Goal: Transaction & Acquisition: Purchase product/service

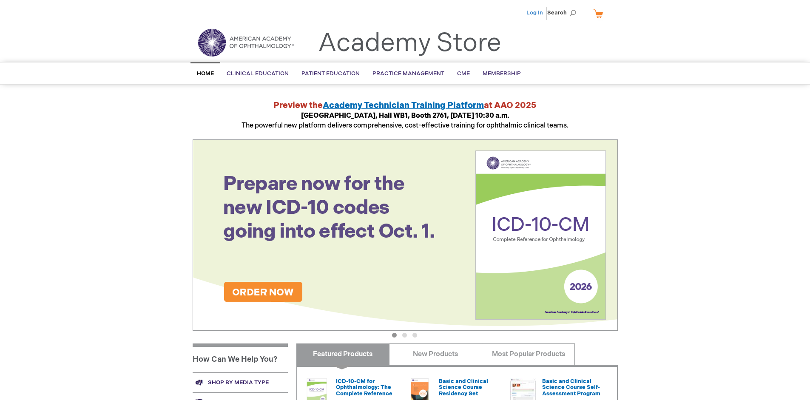
click at [535, 13] on link "Log In" at bounding box center [534, 12] width 17 height 7
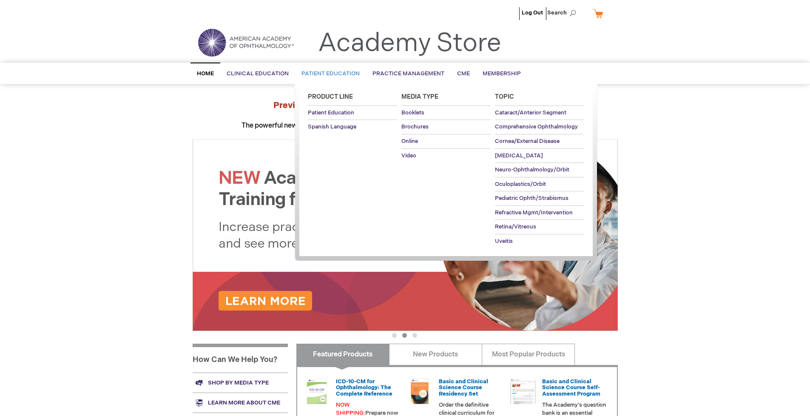
click at [328, 74] on span "Patient Education" at bounding box center [330, 73] width 58 height 7
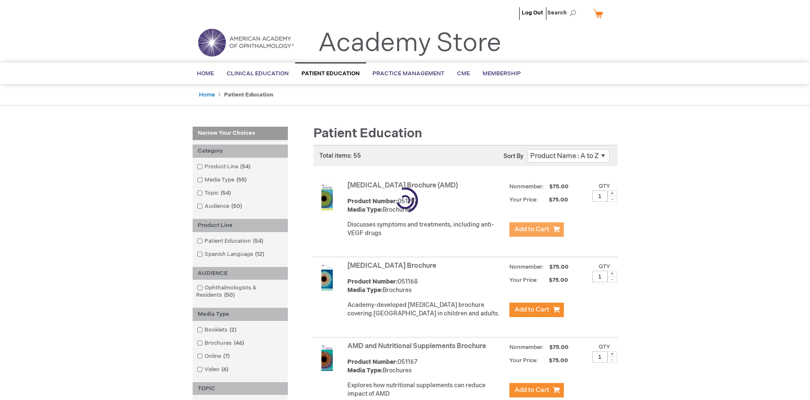
click at [536, 230] on span "Add to Cart" at bounding box center [531, 229] width 35 height 8
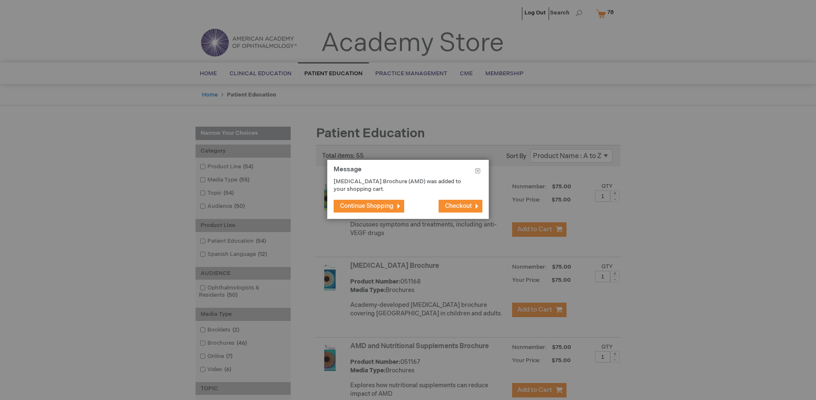
click at [367, 206] on span "Continue Shopping" at bounding box center [367, 205] width 54 height 7
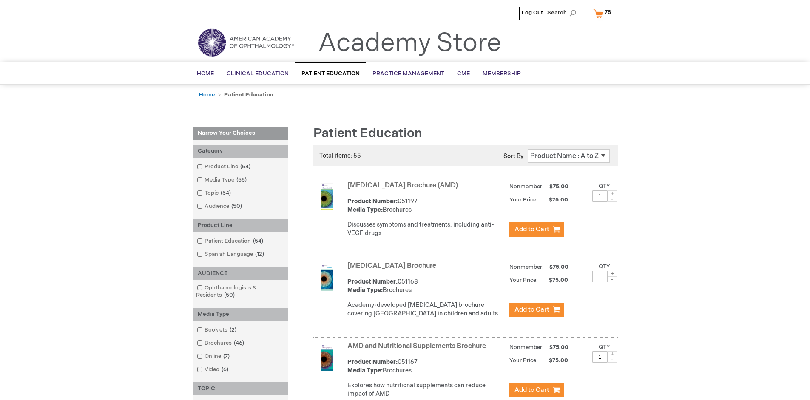
click at [418, 350] on link "AMD and Nutritional Supplements Brochure" at bounding box center [416, 346] width 139 height 8
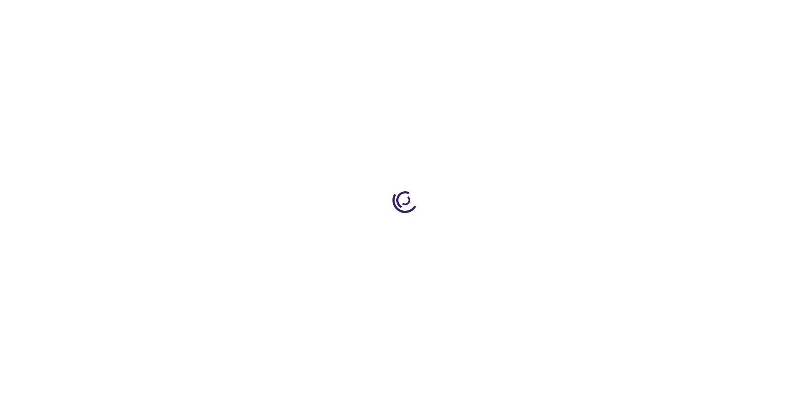
type input "1"
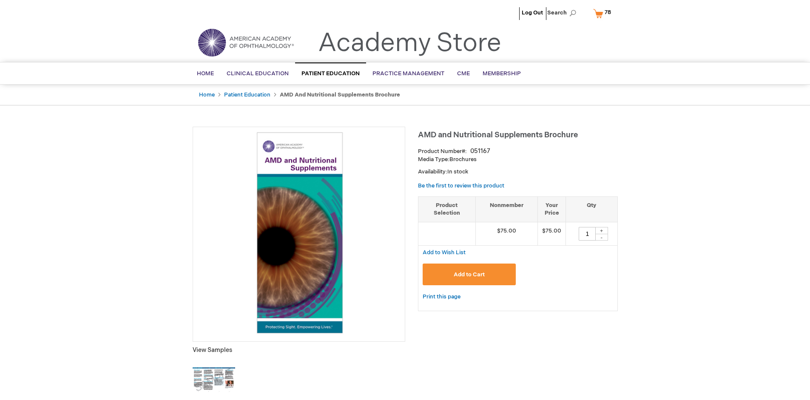
click at [469, 274] on span "Add to Cart" at bounding box center [469, 274] width 31 height 7
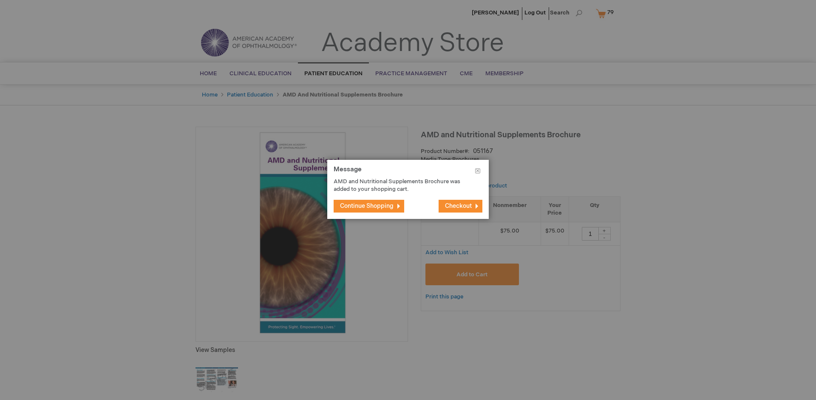
click at [367, 206] on span "Continue Shopping" at bounding box center [367, 205] width 54 height 7
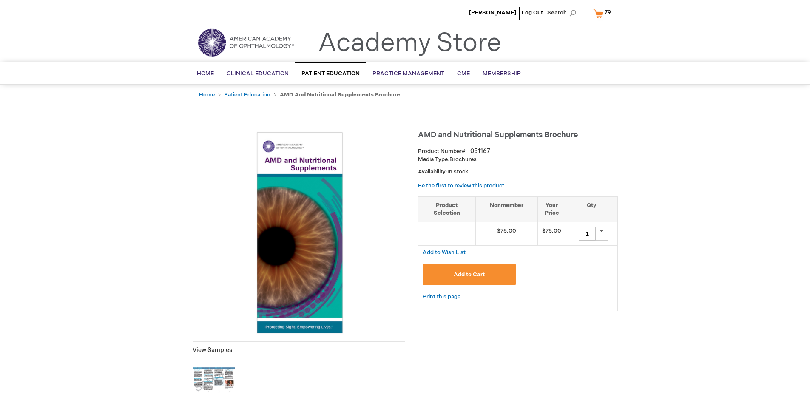
click at [604, 13] on span "79 79 items" at bounding box center [607, 12] width 9 height 10
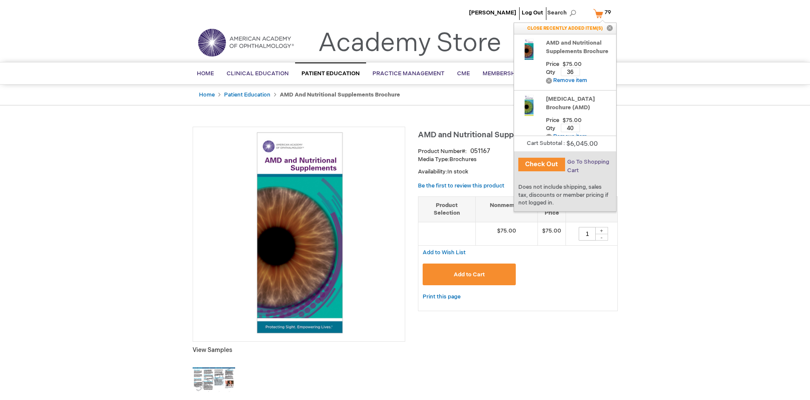
click at [587, 162] on span "Go To Shopping Cart" at bounding box center [588, 166] width 42 height 15
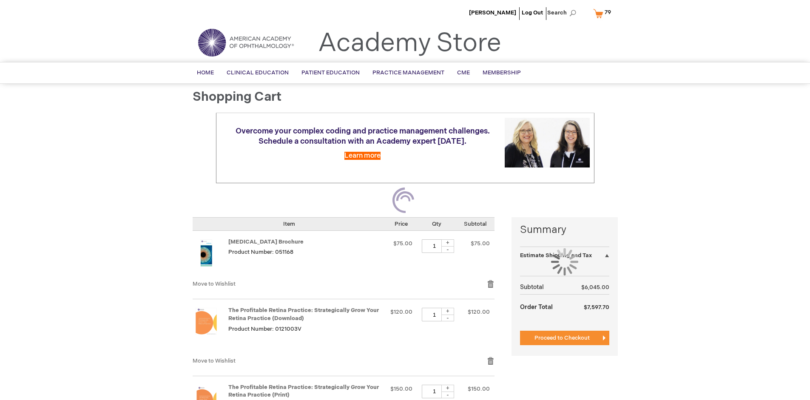
select select "US"
select select "41"
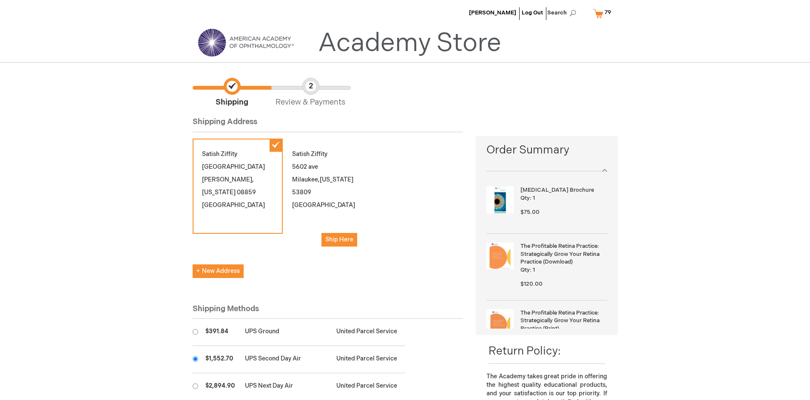
click at [195, 359] on input "radio" at bounding box center [196, 359] width 6 height 6
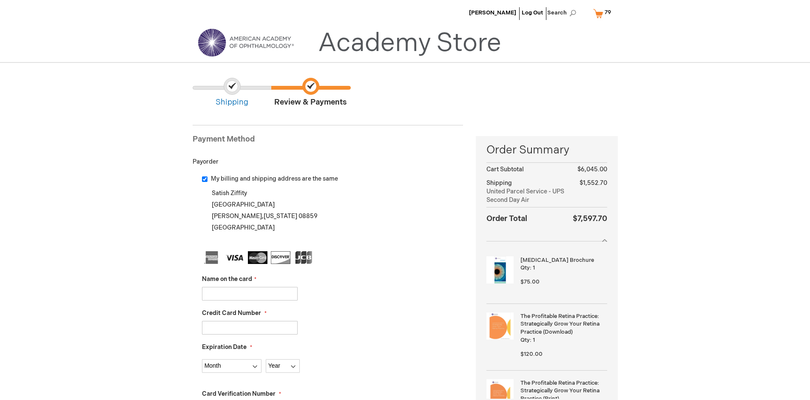
click at [250, 293] on input "Name on the card" at bounding box center [250, 294] width 96 height 14
